Goal: Task Accomplishment & Management: Use online tool/utility

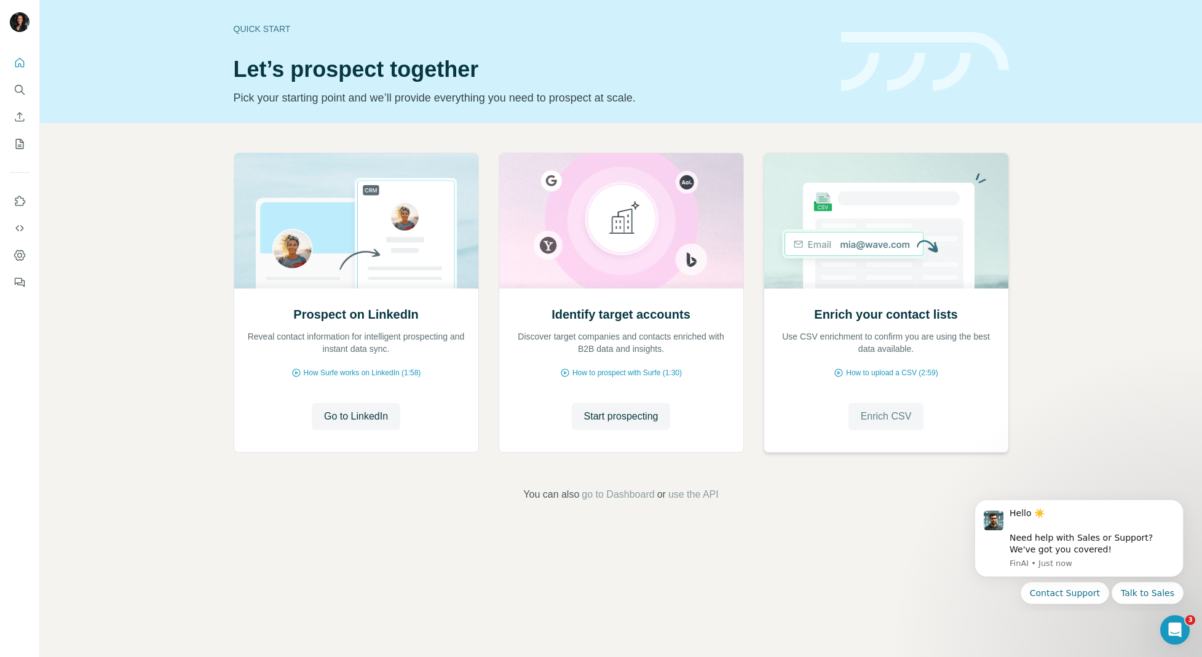
click at [885, 406] on button "Enrich CSV" at bounding box center [886, 416] width 76 height 27
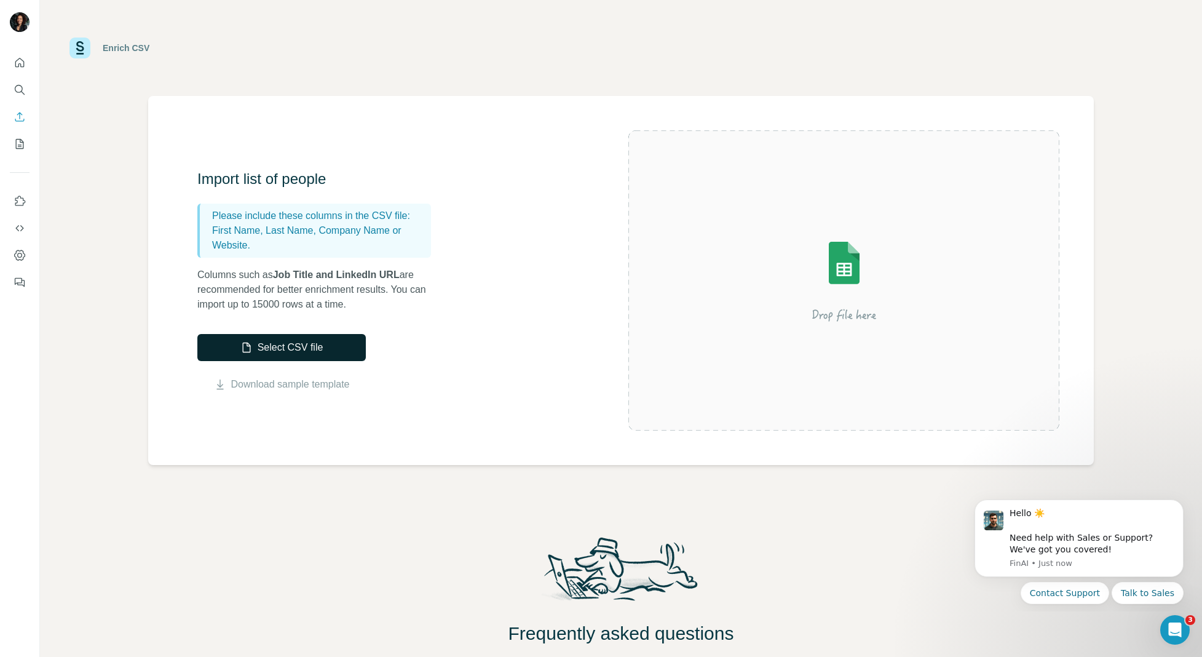
click at [320, 350] on button "Select CSV file" at bounding box center [281, 347] width 168 height 27
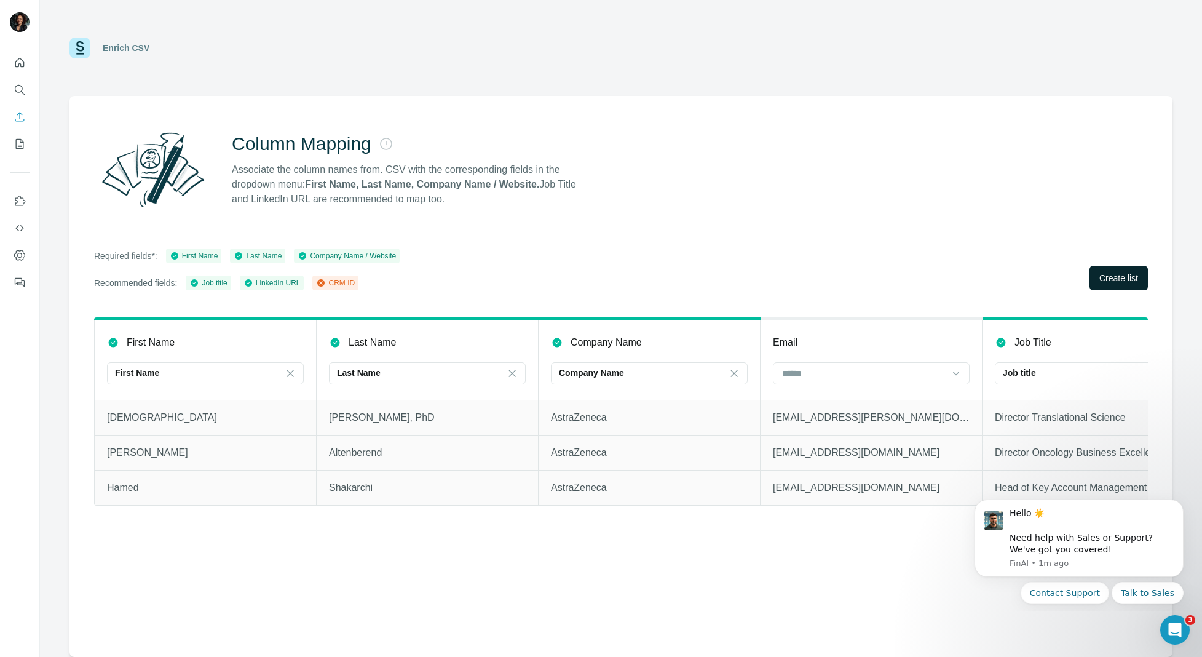
click at [1114, 278] on span "Create list" at bounding box center [1118, 278] width 39 height 12
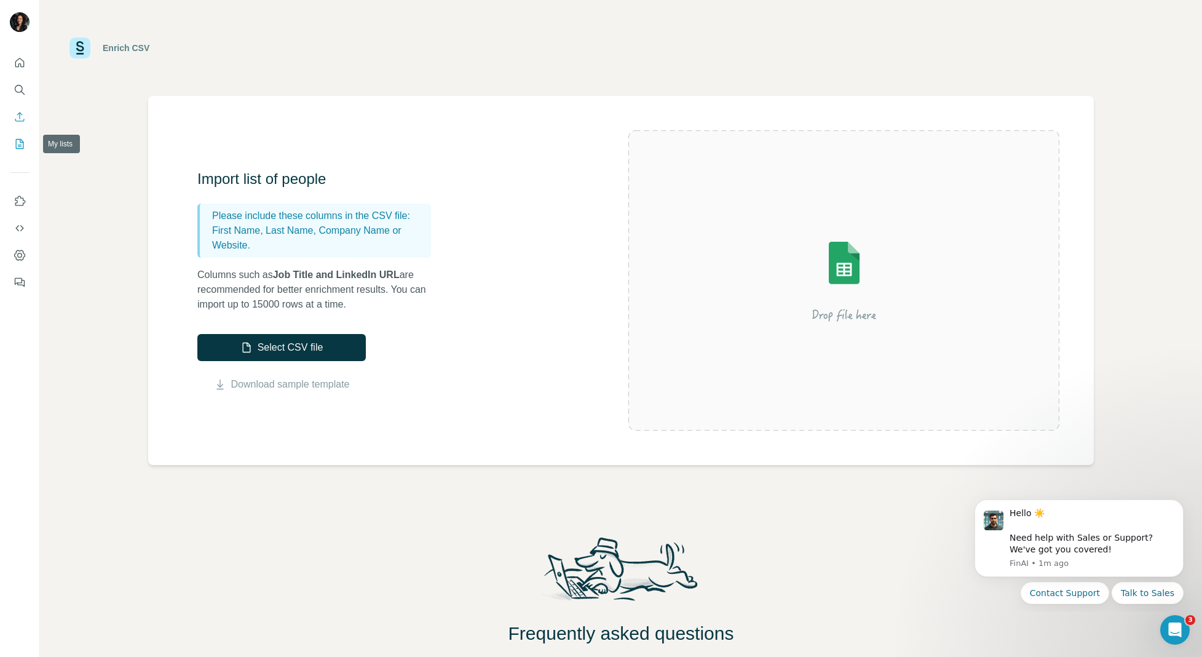
click at [22, 146] on icon "My lists" at bounding box center [20, 144] width 12 height 12
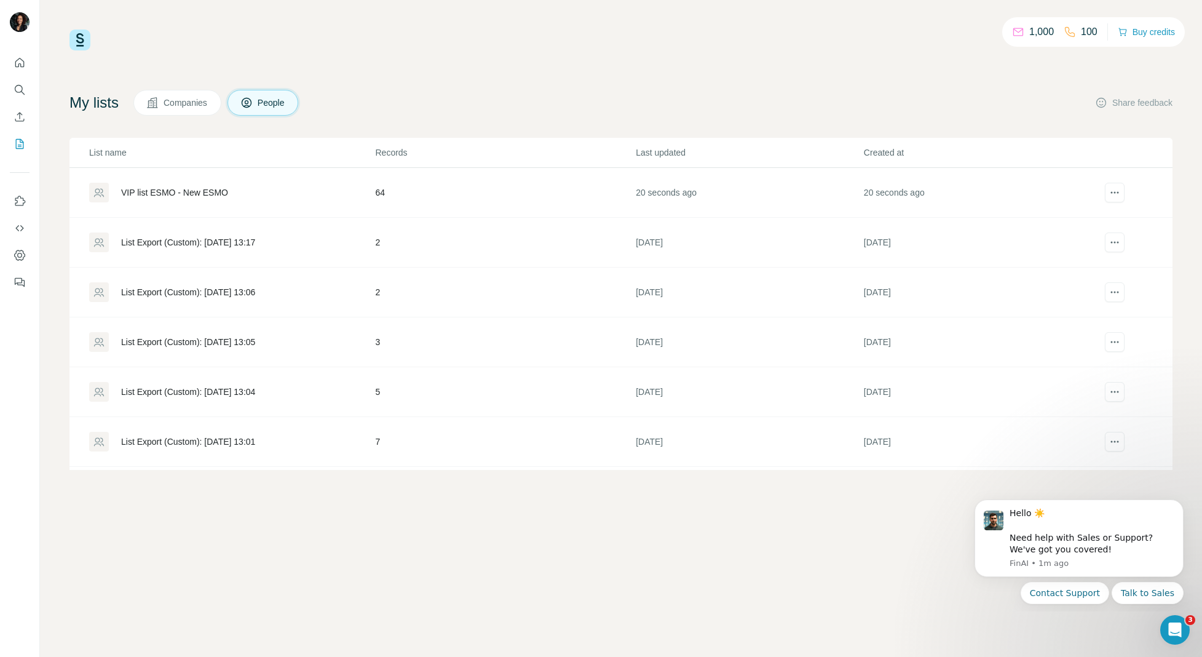
click at [175, 192] on div "VIP list ESMO - New ESMO" at bounding box center [174, 192] width 107 height 12
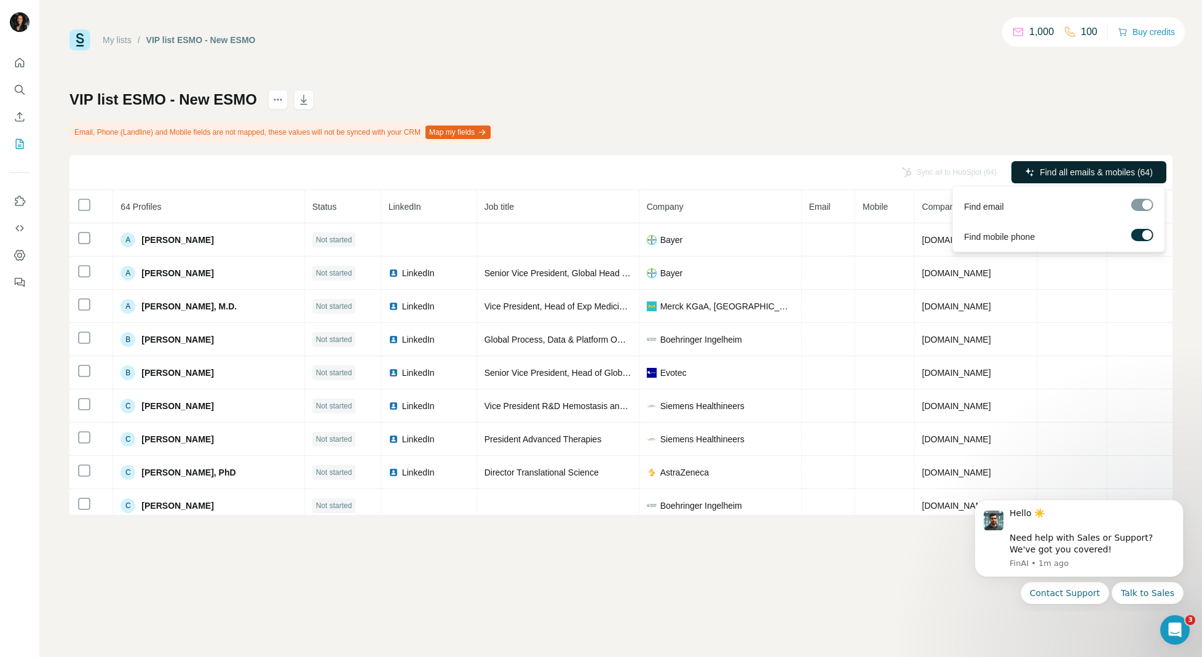
click at [1105, 175] on span "Find all emails & mobiles (64)" at bounding box center [1095, 172] width 113 height 12
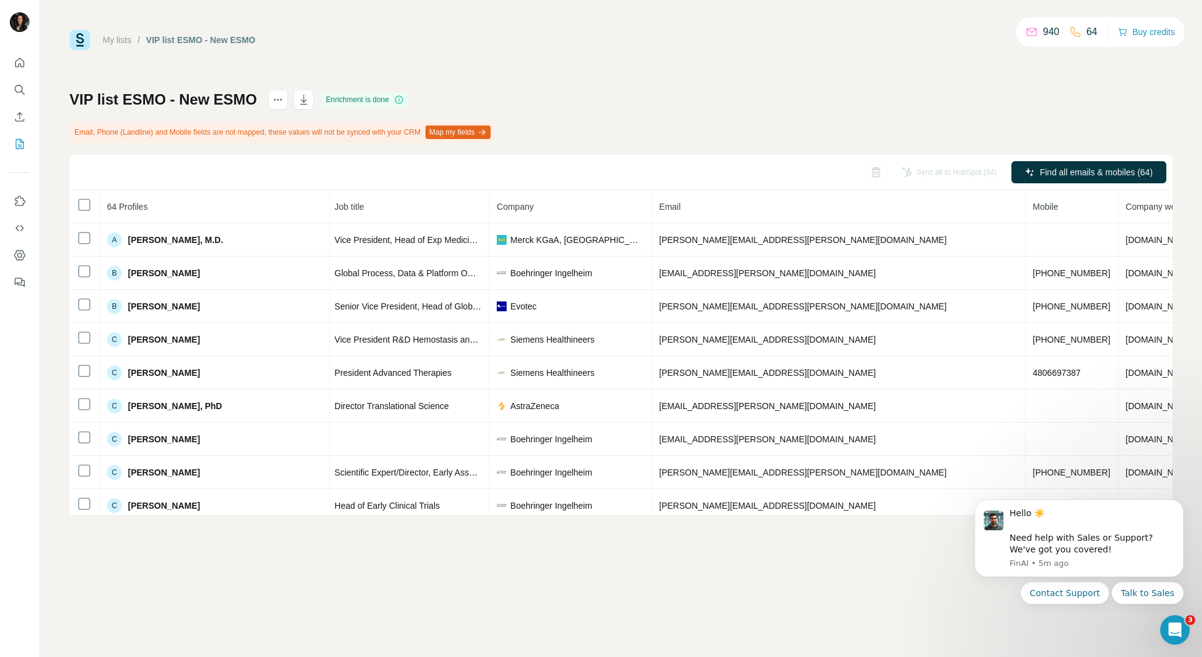
scroll to position [0, 148]
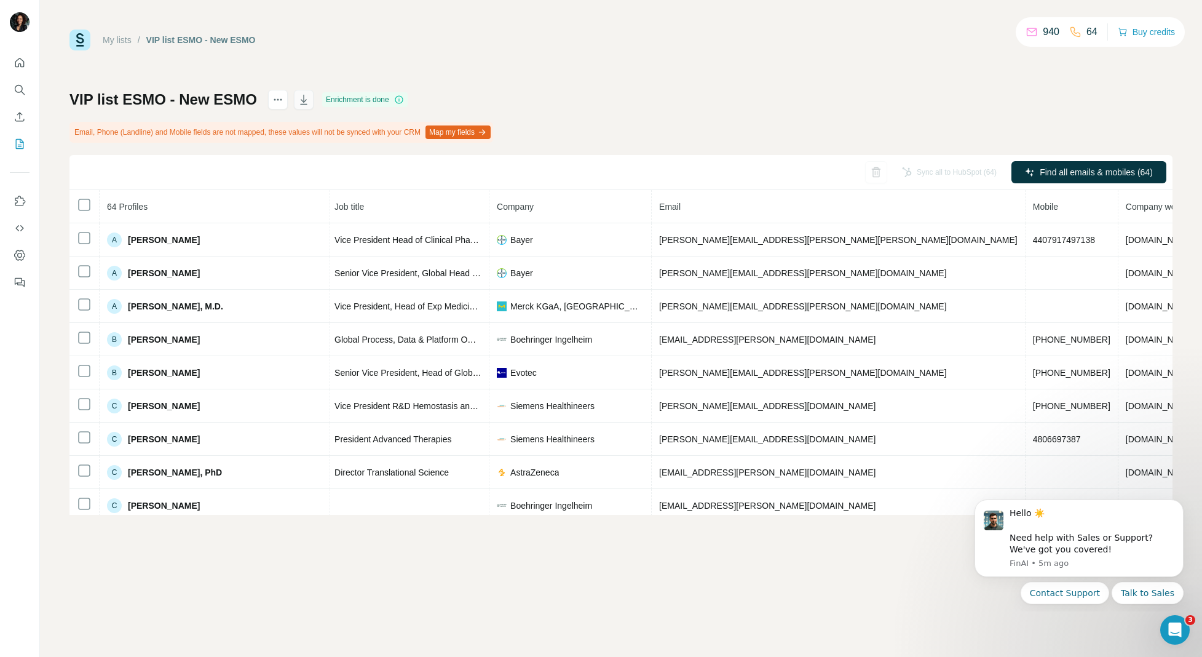
click at [306, 99] on icon "button" at bounding box center [304, 99] width 12 height 12
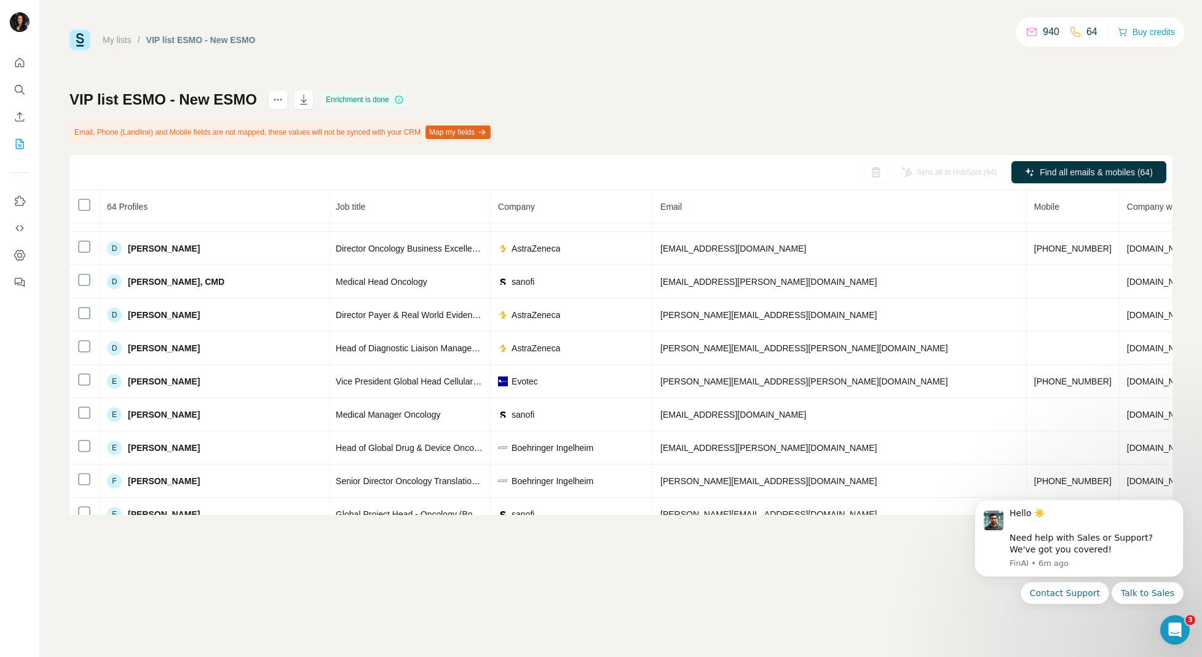
scroll to position [420, 147]
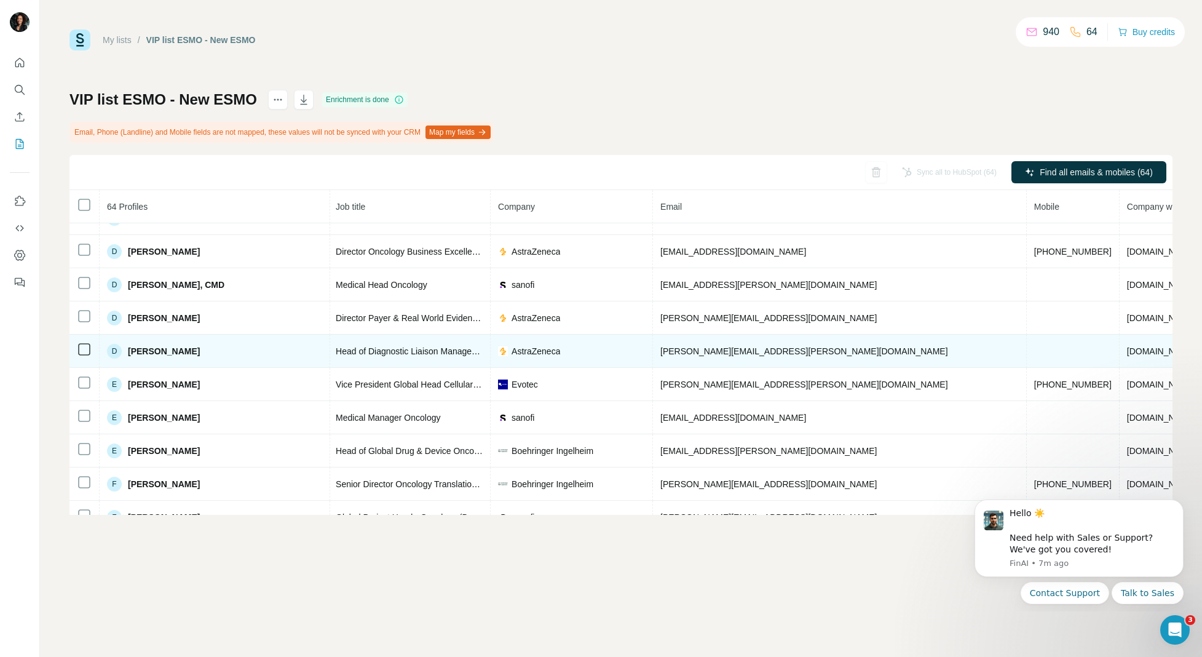
click at [660, 353] on span "tobias.gabriel@astrazeneca.com" at bounding box center [804, 351] width 288 height 10
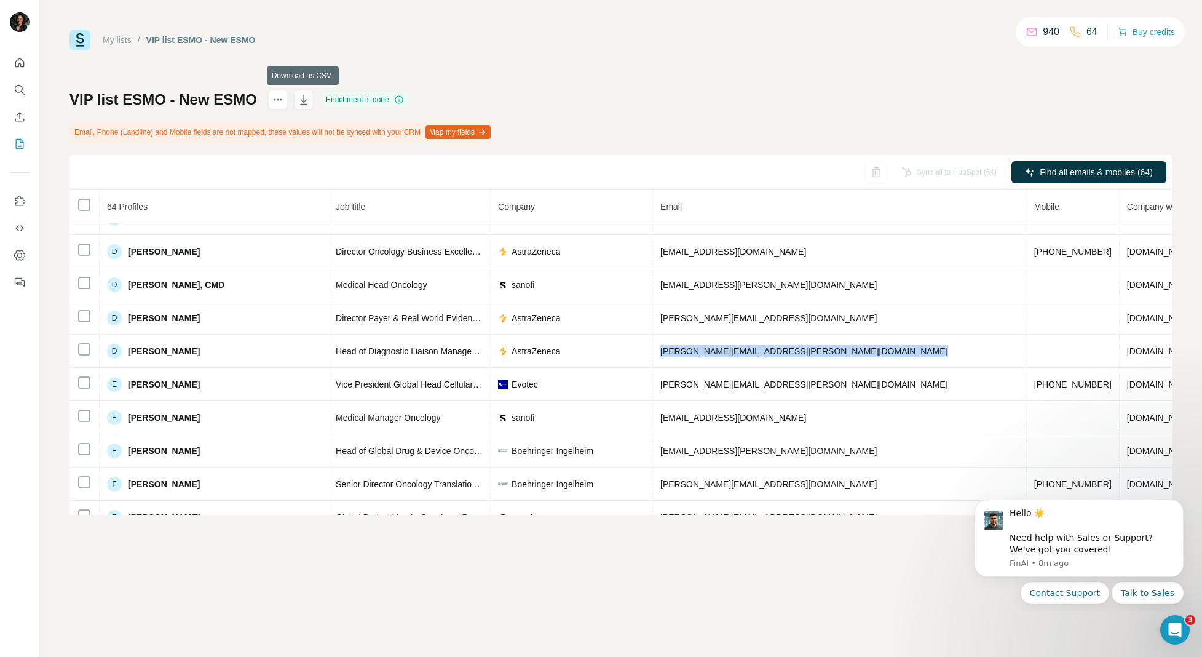
click at [307, 101] on icon "button" at bounding box center [304, 99] width 12 height 12
